Goal: Information Seeking & Learning: Learn about a topic

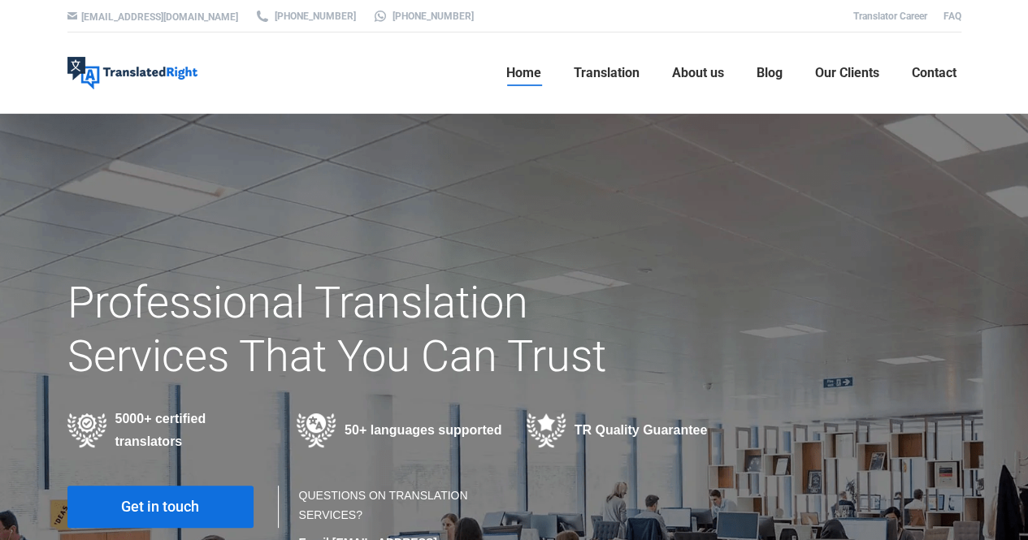
click at [151, 504] on span "Get in touch" at bounding box center [160, 507] width 78 height 16
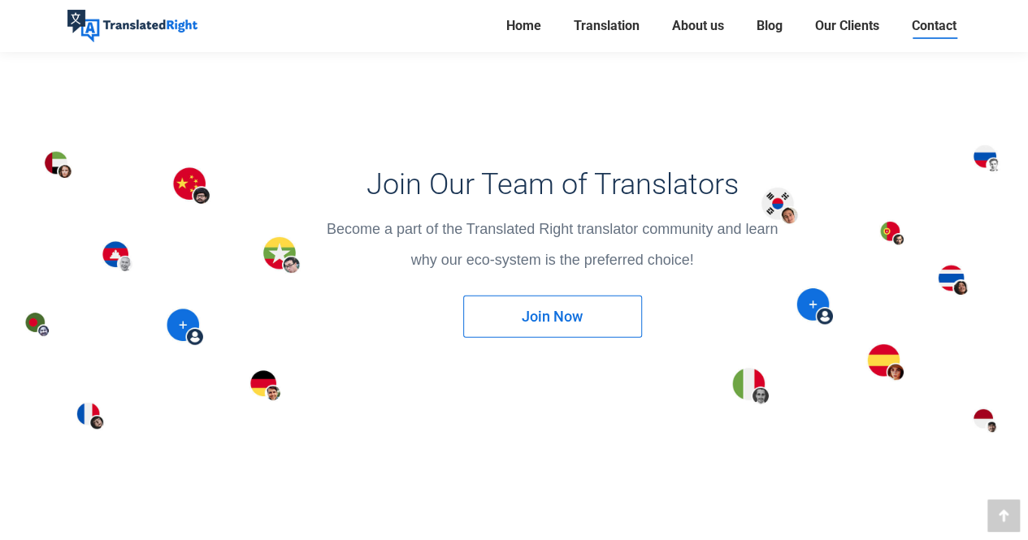
scroll to position [2112, 0]
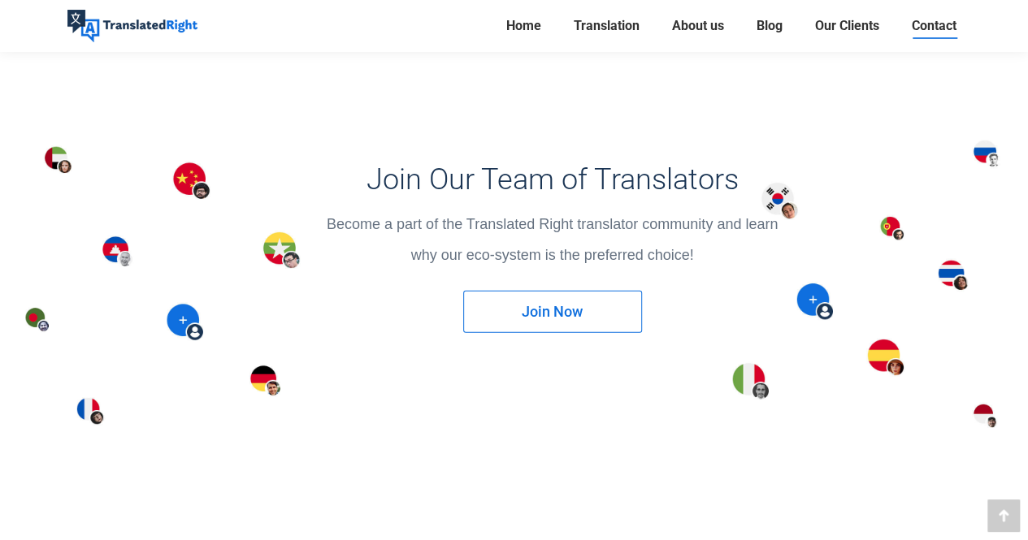
click at [611, 306] on link "Join Now" at bounding box center [552, 312] width 179 height 42
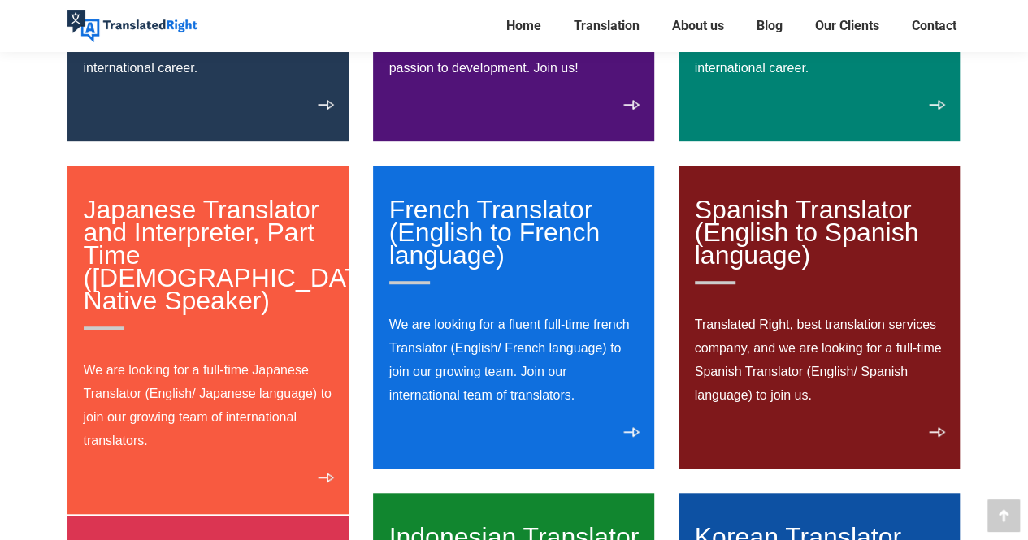
scroll to position [422, 0]
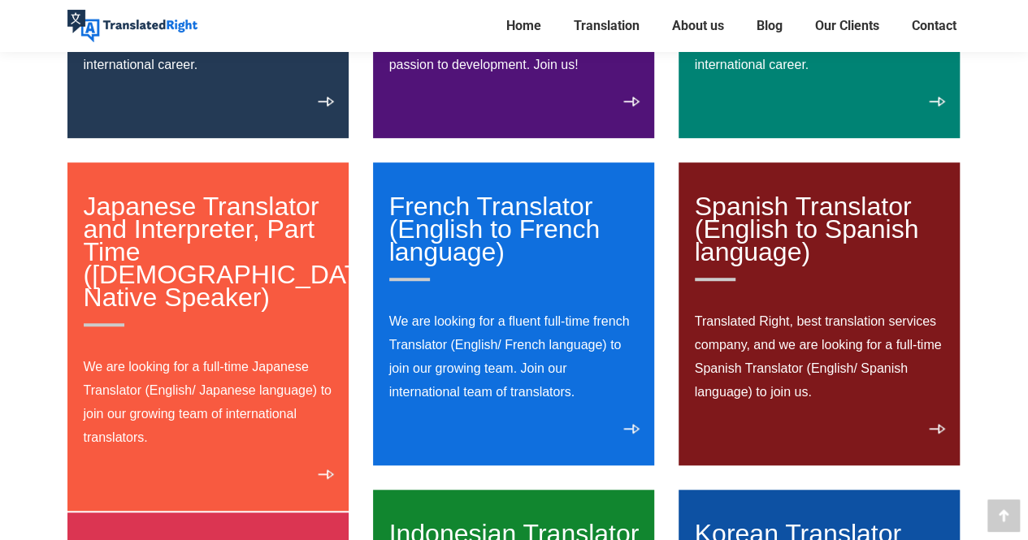
click at [156, 425] on p "We are looking for a full-time Japanese Translator (English/ Japanese language)…" at bounding box center [209, 402] width 250 height 94
click at [311, 451] on div "Japanese Translator and Interpreter, Part Time (Japanese Native Speaker) We are…" at bounding box center [207, 336] width 281 height 349
click at [323, 470] on link "View details" at bounding box center [326, 479] width 16 height 19
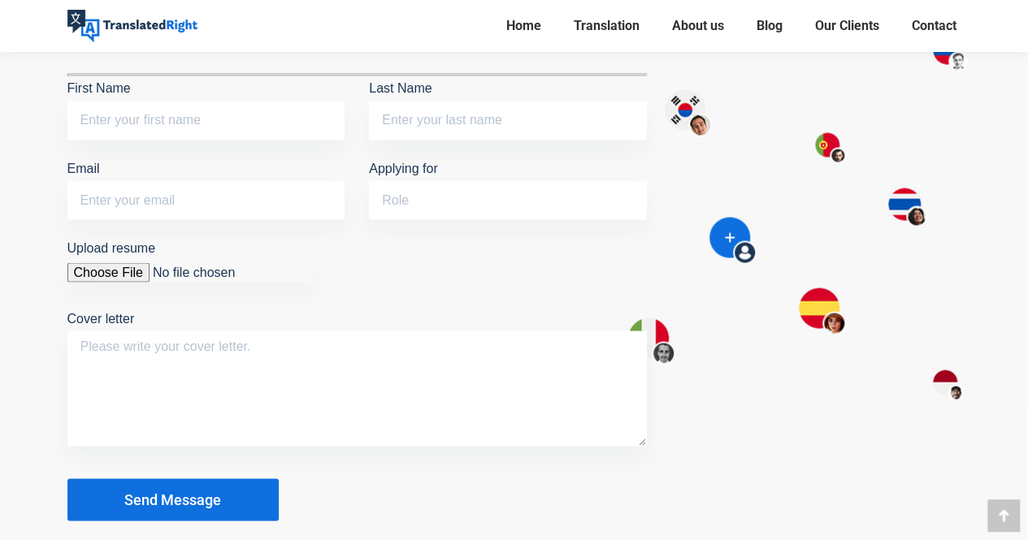
scroll to position [1495, 0]
